Goal: Register for event/course

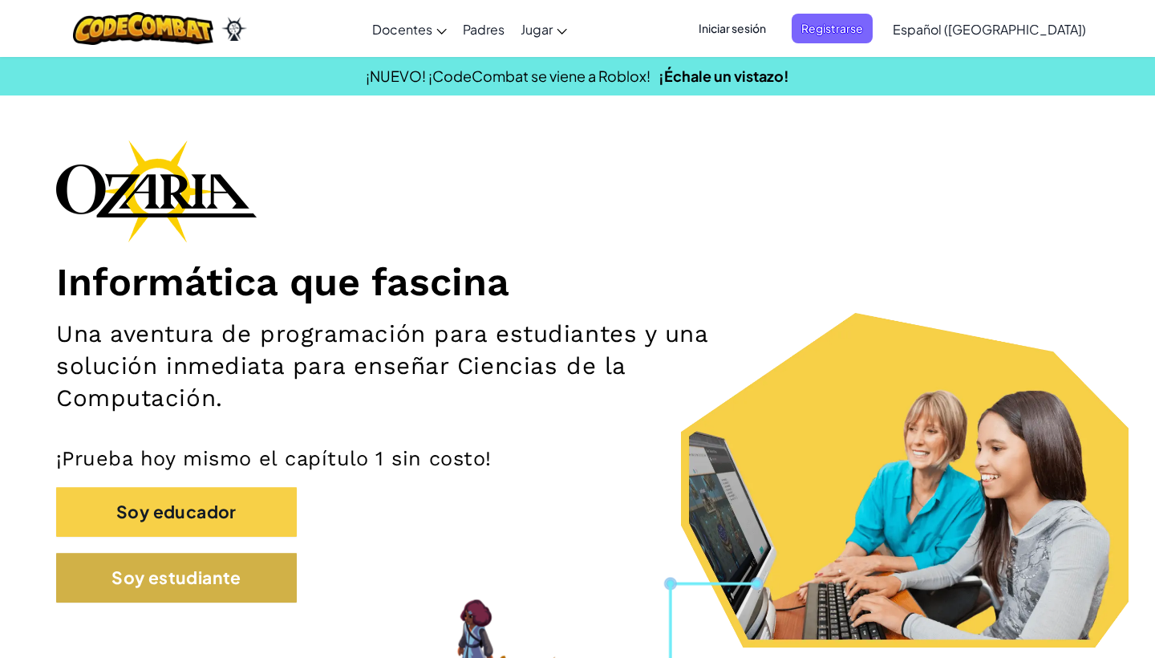
click at [203, 591] on button "Soy estudiante" at bounding box center [176, 577] width 241 height 50
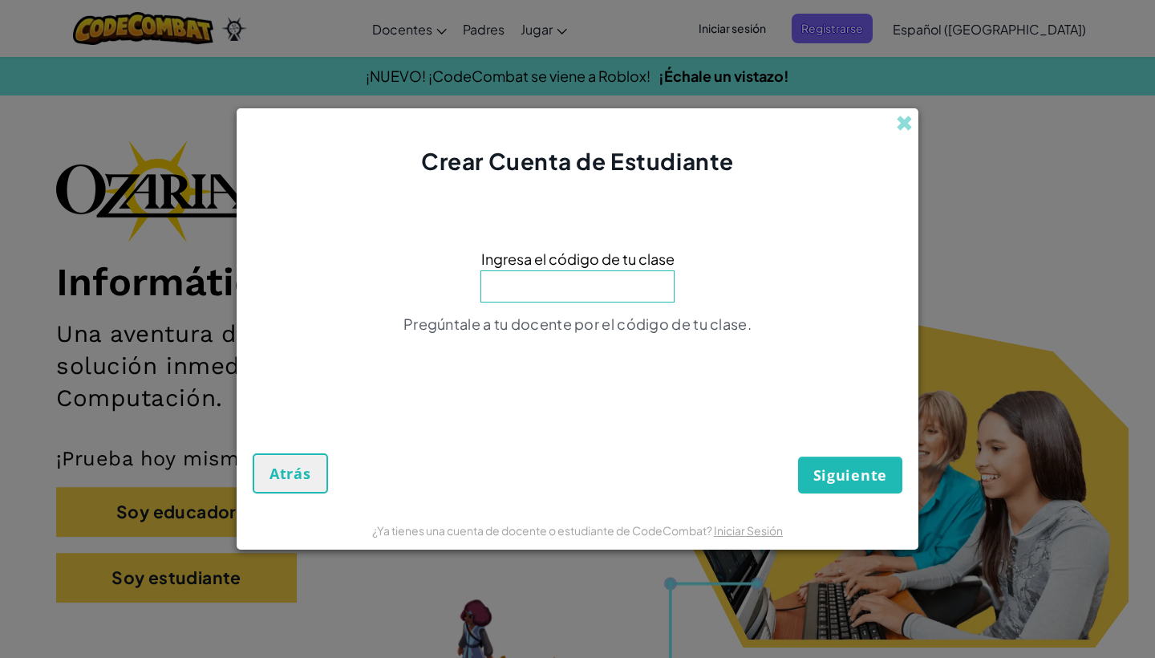
type input "C"
type input "o"
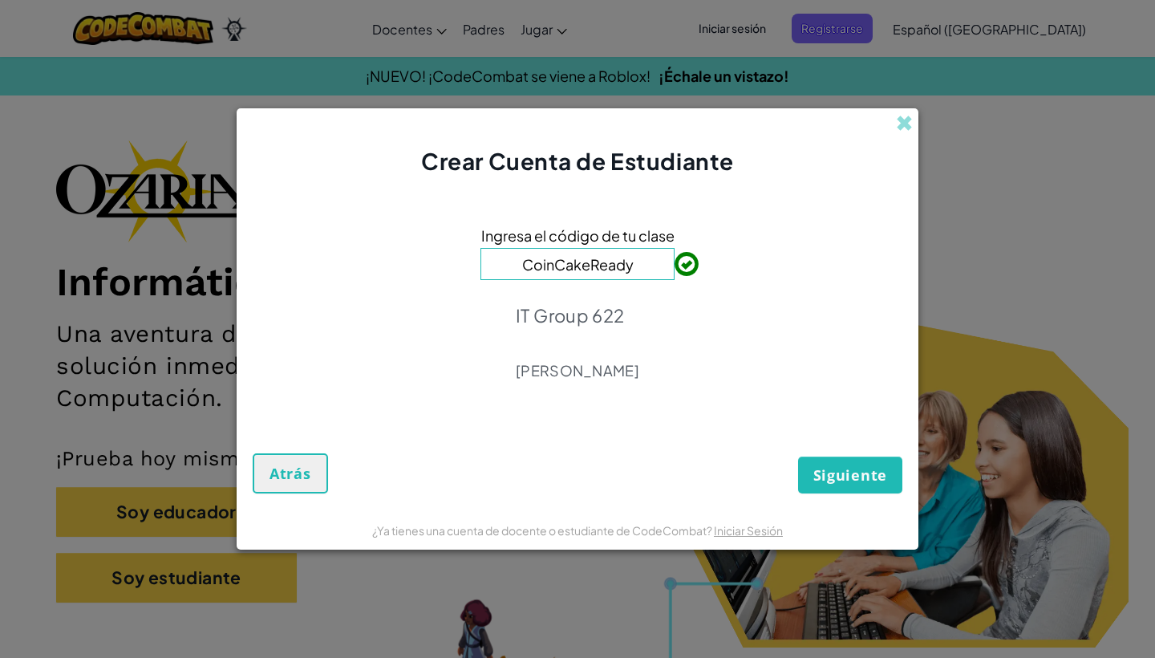
type input "CoinCakeReady"
click at [844, 476] on span "Siguiente" at bounding box center [850, 474] width 74 height 19
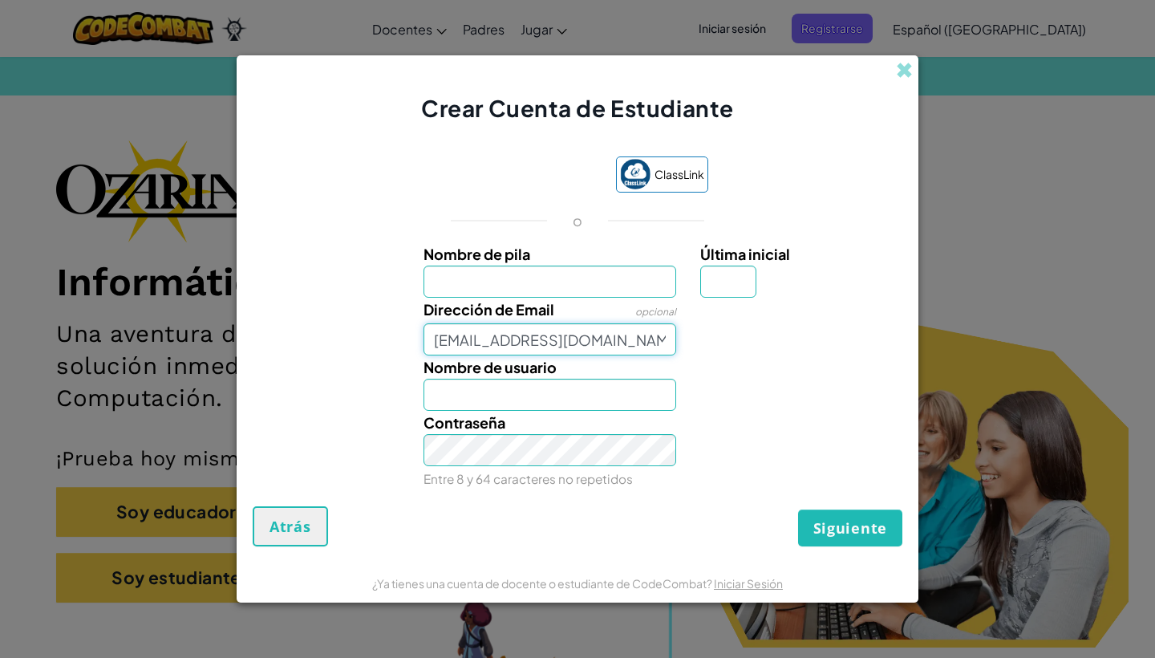
type input "[EMAIL_ADDRESS][DOMAIN_NAME]"
click at [451, 292] on input "Nombre de pila" at bounding box center [549, 281] width 253 height 32
type input "[PERSON_NAME]"
click at [722, 285] on input "Última inicial" at bounding box center [728, 281] width 56 height 32
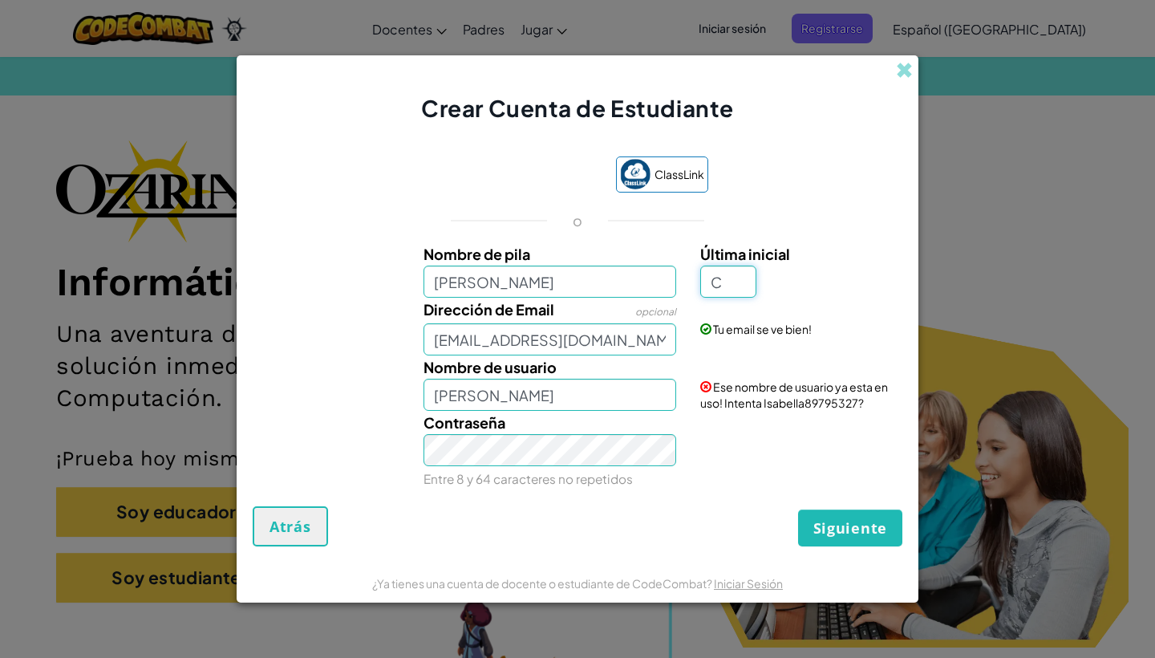
type input "C"
click at [520, 405] on input "IsabellaC" at bounding box center [549, 394] width 253 height 32
type input "I"
click at [664, 498] on div "ClassLink o Nombre de pila [PERSON_NAME] inicial C Dirección de Email opcional …" at bounding box center [578, 323] width 650 height 366
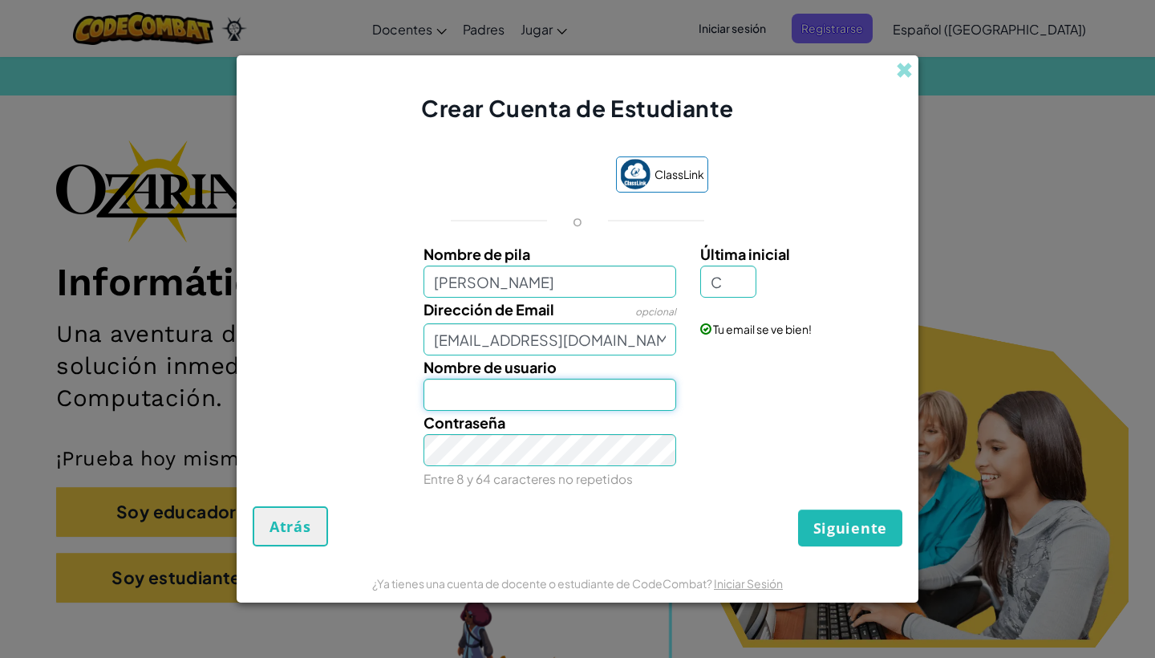
click at [527, 387] on input "Nombre de usuario" at bounding box center [549, 394] width 253 height 32
type input "IsabellaCorM"
click at [835, 528] on span "Siguiente" at bounding box center [850, 527] width 74 height 19
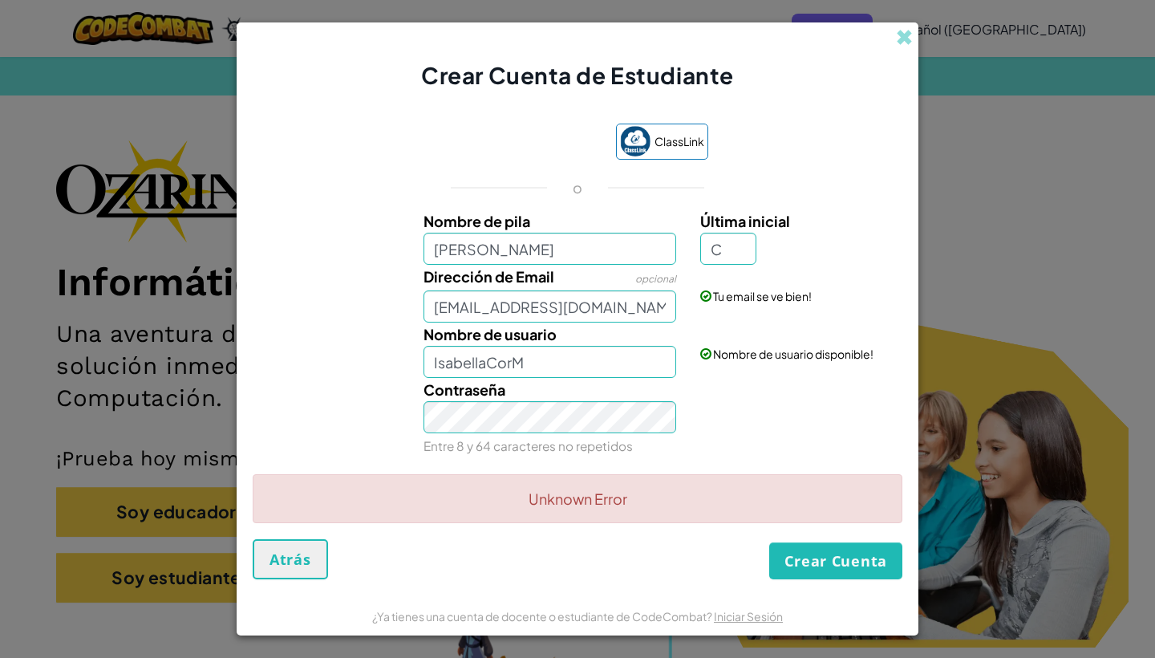
click at [819, 573] on button "Crear Cuenta" at bounding box center [835, 560] width 133 height 37
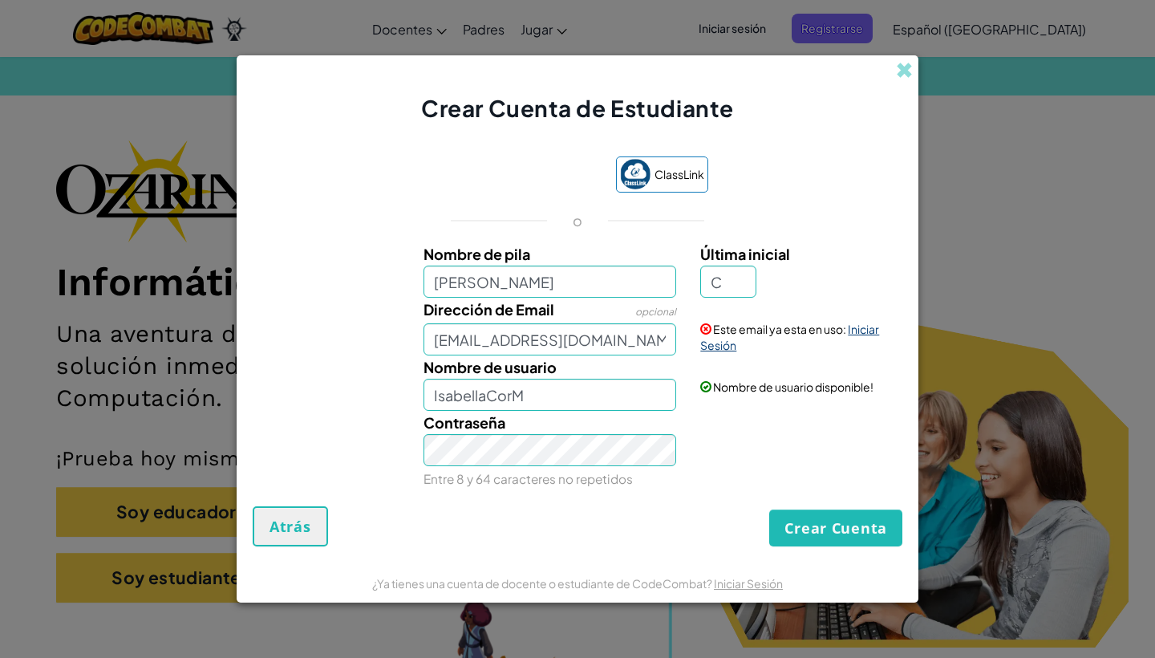
click at [725, 350] on link "Iniciar Sesión" at bounding box center [789, 337] width 179 height 30
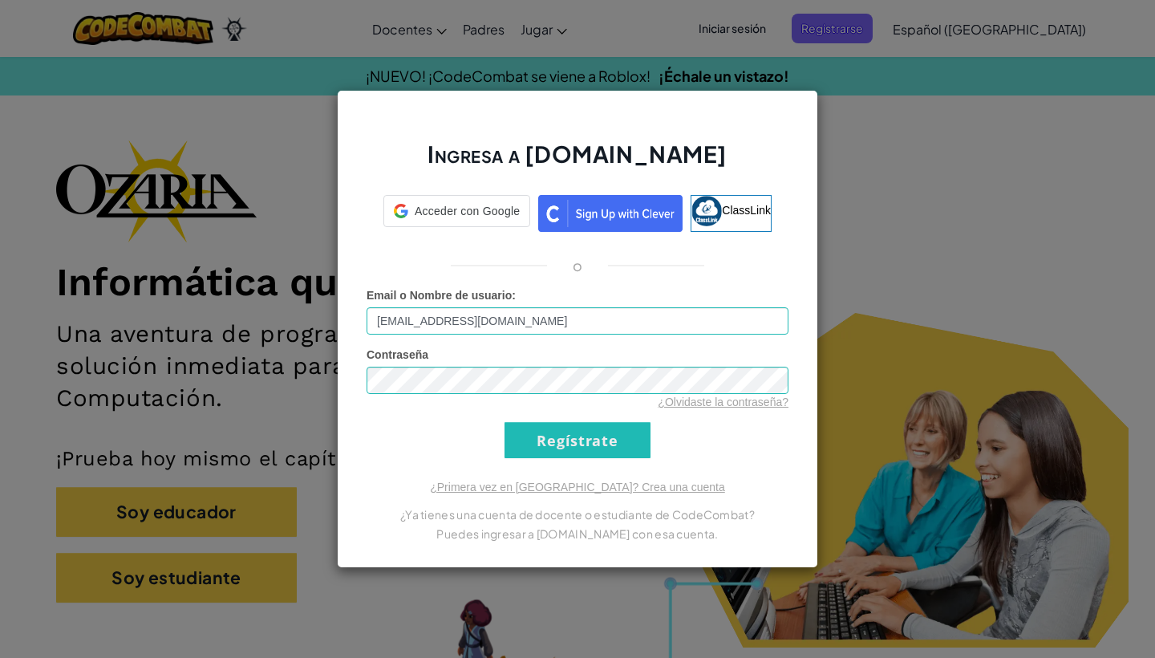
click at [619, 431] on input "Regístrate" at bounding box center [577, 440] width 146 height 36
